Goal: Information Seeking & Learning: Learn about a topic

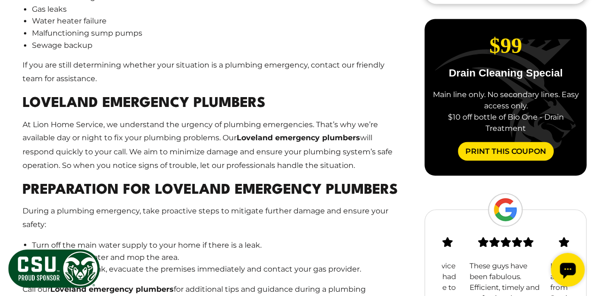
scroll to position [739, 0]
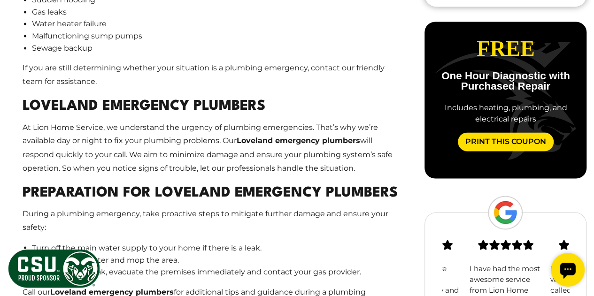
drag, startPoint x: 0, startPoint y: 0, endPoint x: 221, endPoint y: 209, distance: 303.8
click at [221, 209] on p "During a plumbing emergency, take proactive steps to mitigate further damage an…" at bounding box center [210, 220] width 375 height 27
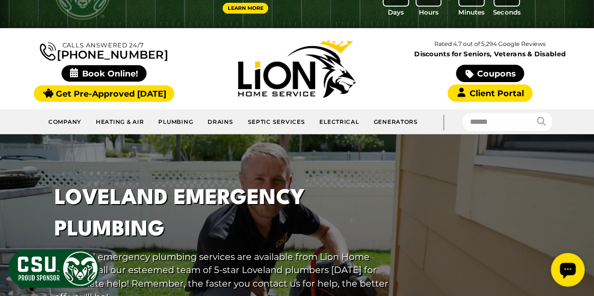
scroll to position [0, 0]
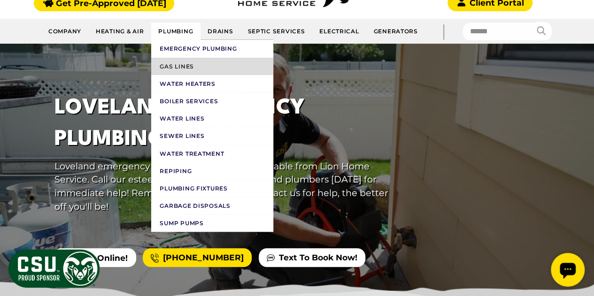
scroll to position [136, 0]
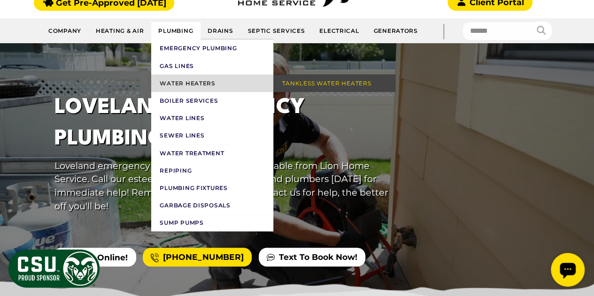
click at [182, 84] on link "Water Heaters" at bounding box center [212, 83] width 122 height 17
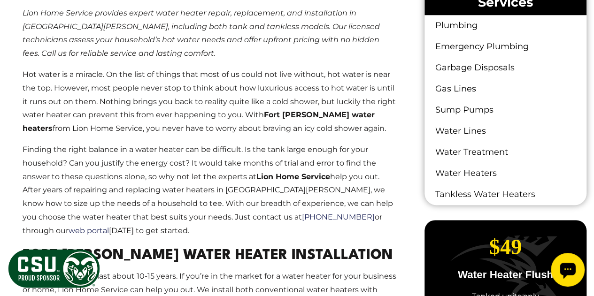
scroll to position [518, 0]
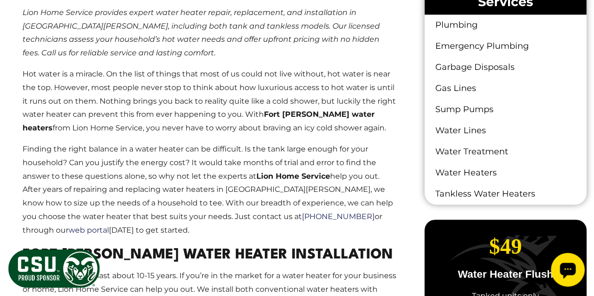
drag, startPoint x: 0, startPoint y: 0, endPoint x: 190, endPoint y: 188, distance: 266.9
click at [190, 188] on p "Finding the right balance in a water heater can be difficult. Is the tank large…" at bounding box center [210, 190] width 375 height 95
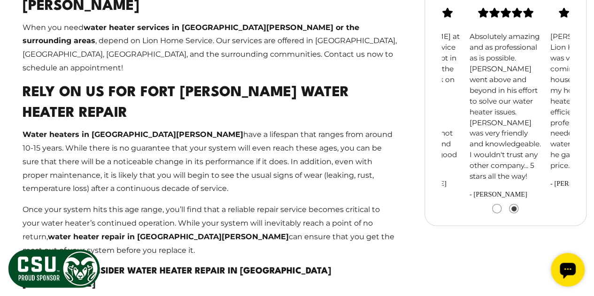
scroll to position [915, 0]
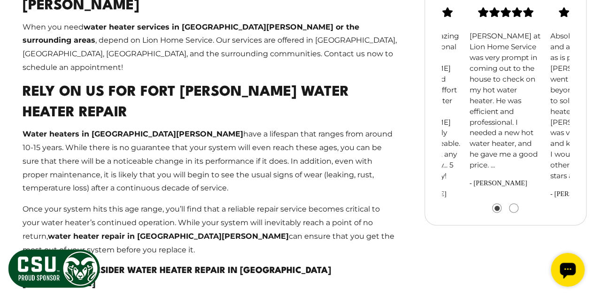
click at [269, 128] on p "Water heaters in Fort Collins have a lifespan that ranges from around 10-15 yea…" at bounding box center [210, 162] width 375 height 68
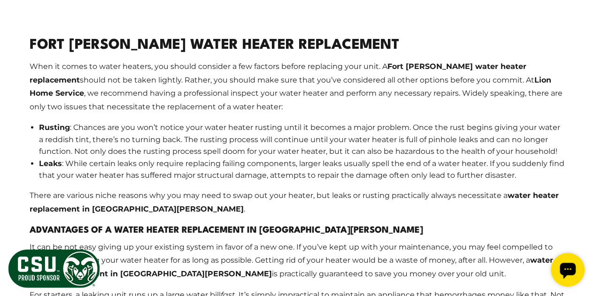
scroll to position [1443, 0]
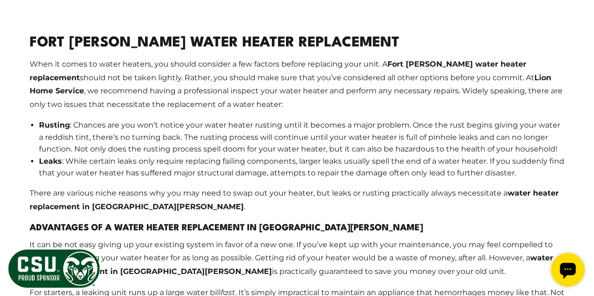
click at [326, 157] on div "Fort Collins Water Heater Replacement When it comes to water heaters, you shoul…" at bounding box center [297, 267] width 535 height 515
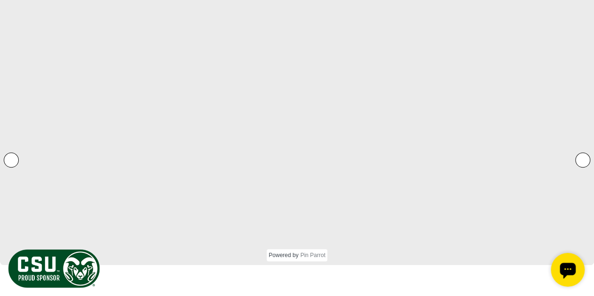
scroll to position [2171, 0]
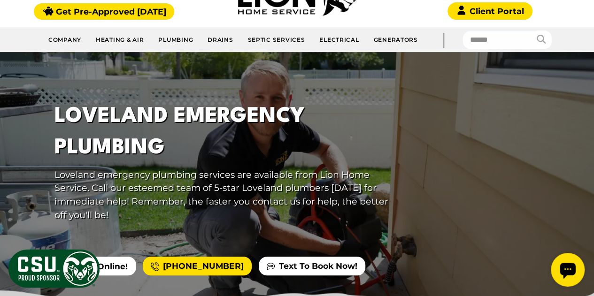
scroll to position [110, 0]
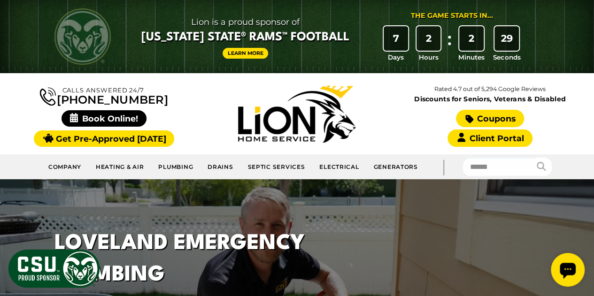
click at [485, 118] on link "Coupons" at bounding box center [490, 118] width 68 height 17
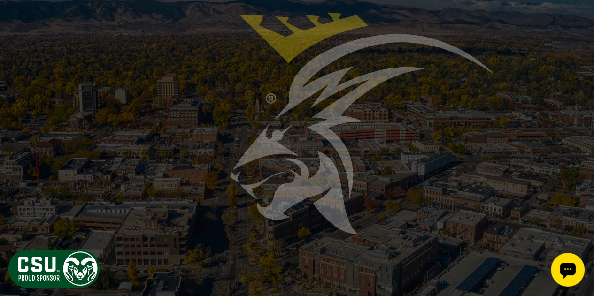
scroll to position [2065, 0]
